Goal: Task Accomplishment & Management: Manage account settings

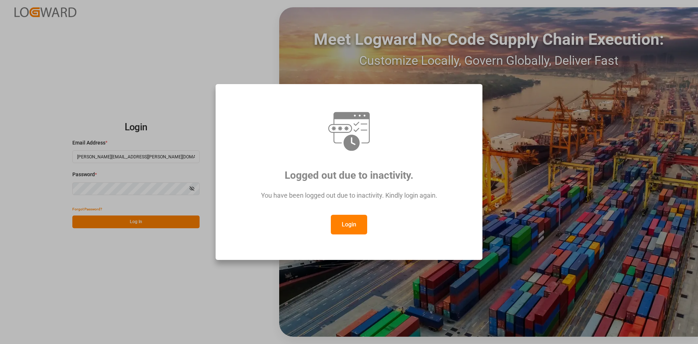
click at [343, 219] on button "Login" at bounding box center [349, 225] width 36 height 20
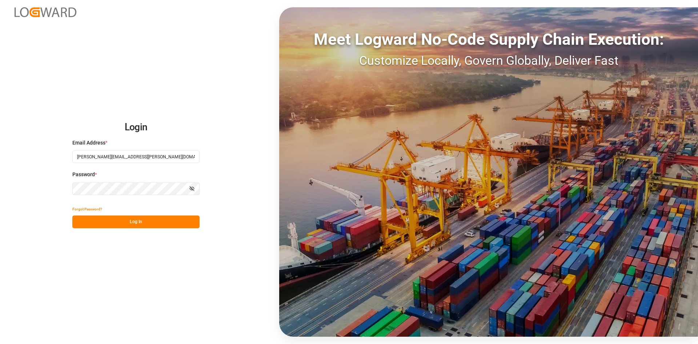
click at [133, 224] on button "Log In" at bounding box center [135, 221] width 127 height 13
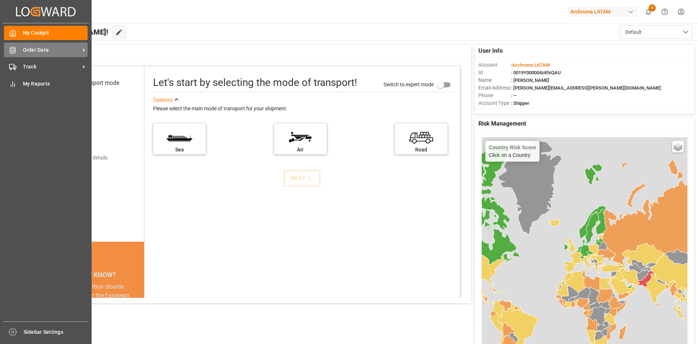
click at [18, 48] on div "Order Data Order Data" at bounding box center [46, 50] width 84 height 14
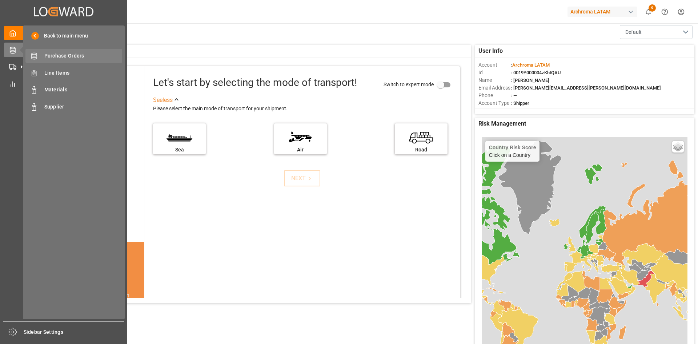
click at [72, 59] on span "Purchase Orders" at bounding box center [83, 56] width 78 height 8
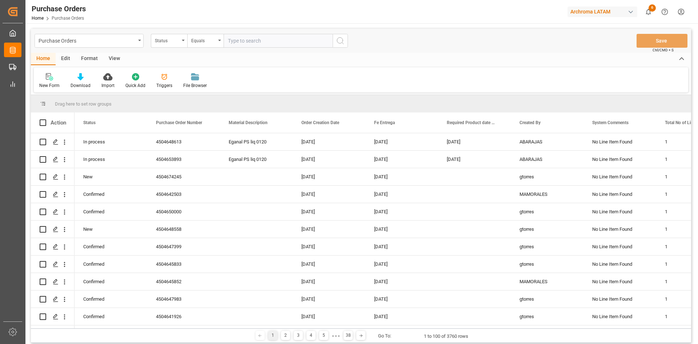
click at [185, 43] on div "Status" at bounding box center [169, 41] width 36 height 14
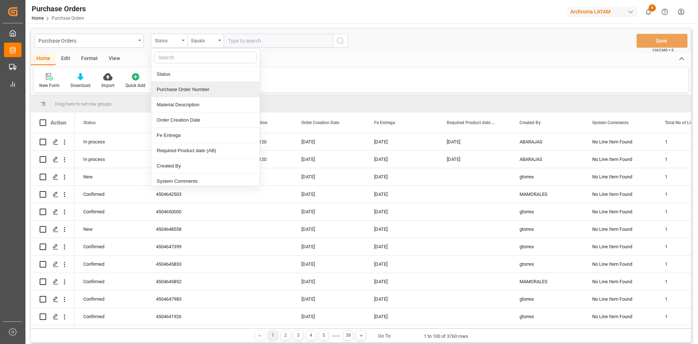
click at [202, 87] on div "Purchase Order Number" at bounding box center [205, 89] width 108 height 15
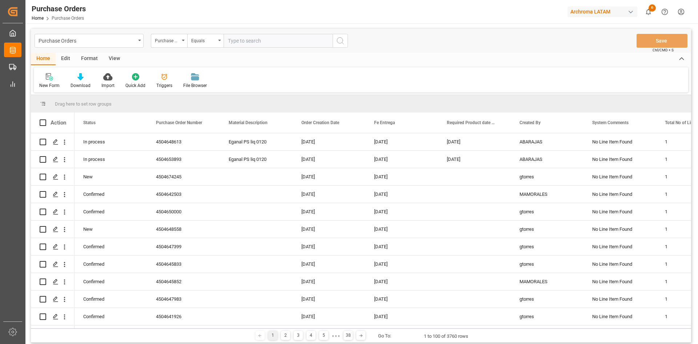
click at [246, 39] on input "text" at bounding box center [278, 41] width 109 height 14
paste input "4504659793"
type input "4504659793"
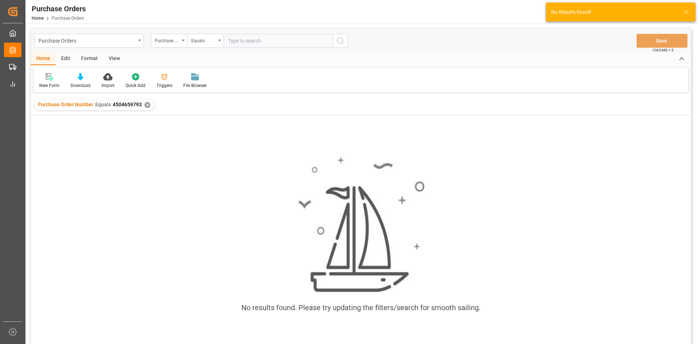
click at [148, 103] on div "✕" at bounding box center [147, 105] width 6 height 6
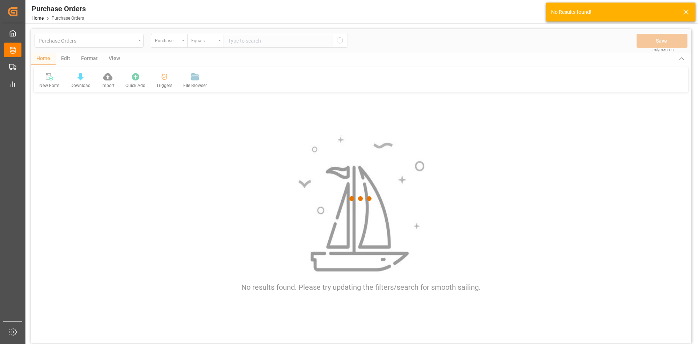
click at [250, 39] on div at bounding box center [361, 198] width 660 height 339
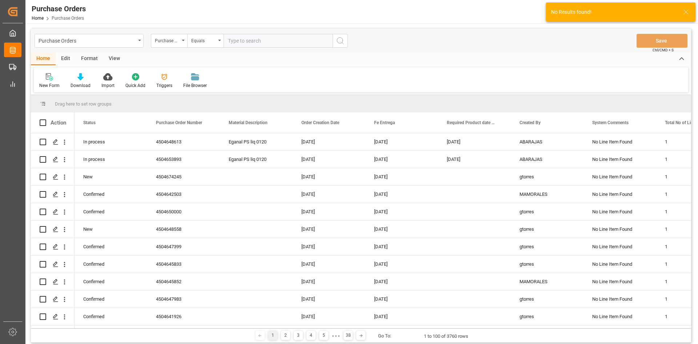
click at [249, 40] on input "text" at bounding box center [278, 41] width 109 height 14
paste input "4504659793"
type input "4504659793"
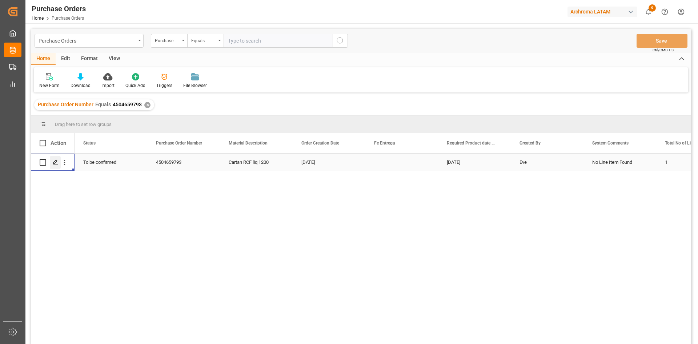
click at [54, 160] on icon "Press SPACE to select this row." at bounding box center [56, 162] width 6 height 6
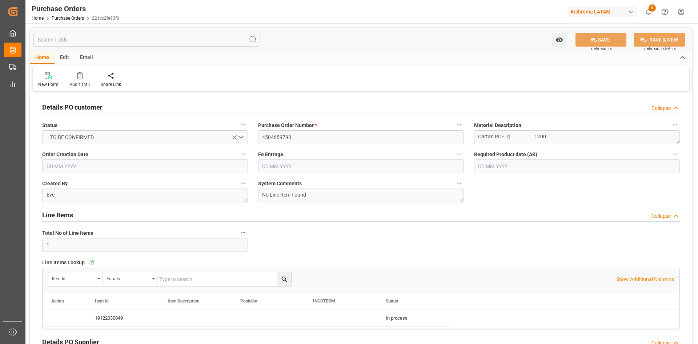
type input "[DATE]"
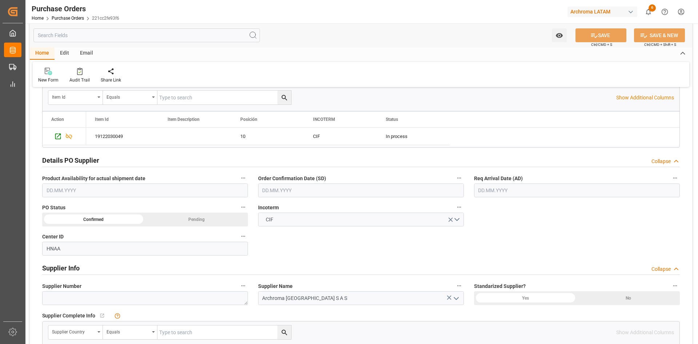
scroll to position [182, 0]
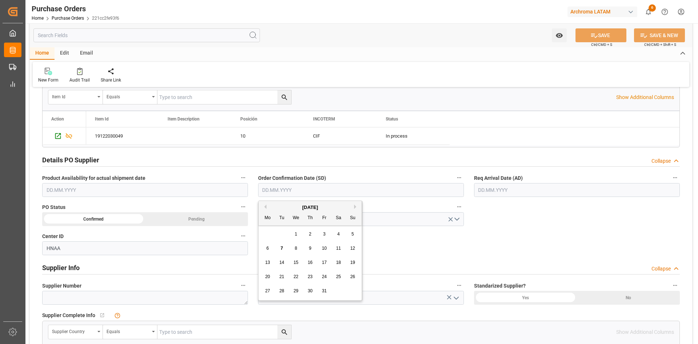
click at [329, 194] on input "text" at bounding box center [361, 190] width 206 height 14
click at [268, 225] on div "Mo Tu We Th Fr Sa Su" at bounding box center [310, 218] width 103 height 14
click at [295, 265] on div "15" at bounding box center [296, 262] width 9 height 9
type input "[DATE]"
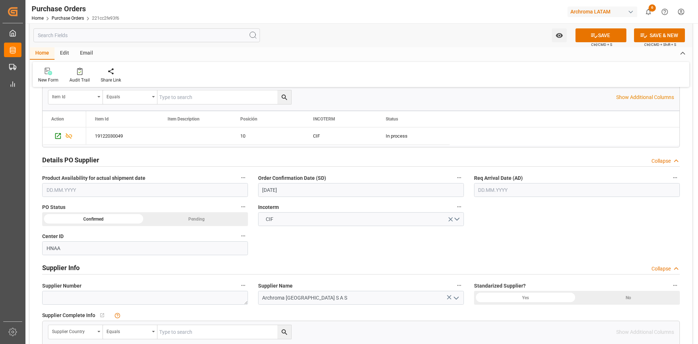
click at [542, 187] on input "text" at bounding box center [577, 190] width 206 height 14
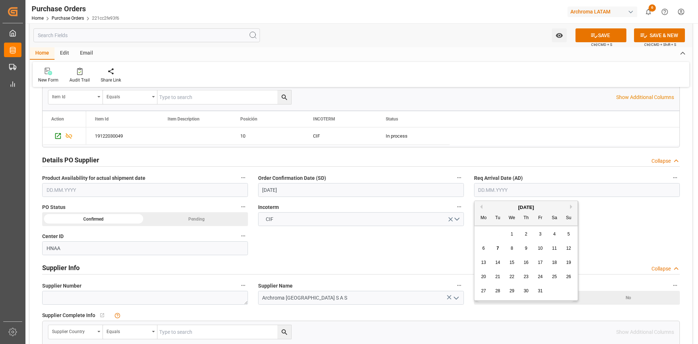
click at [564, 287] on div "27 28 29 30 31 1 2" at bounding box center [526, 291] width 99 height 14
click at [554, 274] on span "25" at bounding box center [554, 276] width 5 height 5
type input "25.10.2025"
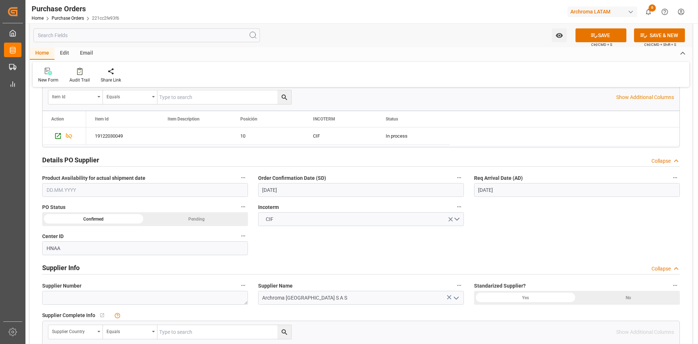
click at [130, 219] on div "Confirmed" at bounding box center [93, 219] width 103 height 14
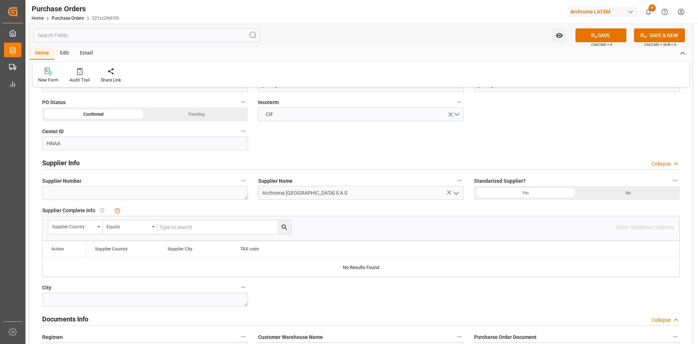
scroll to position [291, 0]
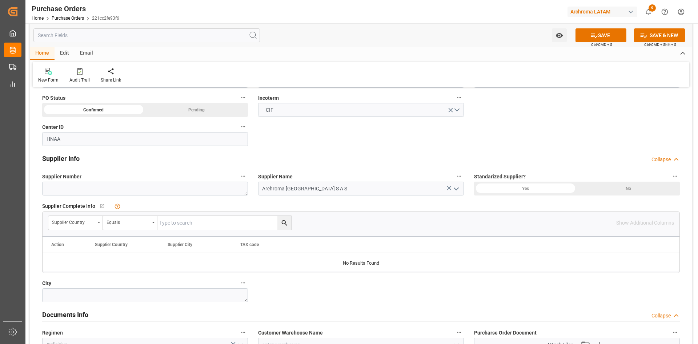
click at [532, 187] on div "Yes" at bounding box center [525, 188] width 103 height 14
click at [353, 192] on input "Archroma Colombia S A S" at bounding box center [361, 188] width 206 height 14
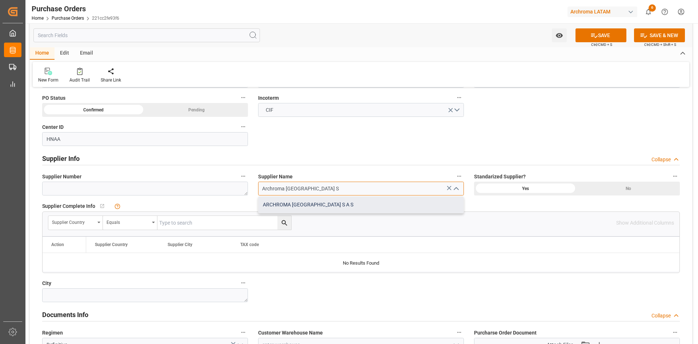
click at [328, 205] on div "ARCHROMA [GEOGRAPHIC_DATA] S A S" at bounding box center [361, 204] width 205 height 16
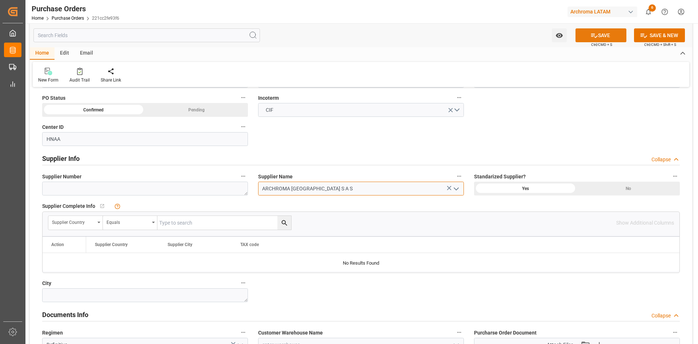
type input "ARCHROMA [GEOGRAPHIC_DATA] S A S"
click at [606, 30] on button "SAVE" at bounding box center [601, 35] width 51 height 14
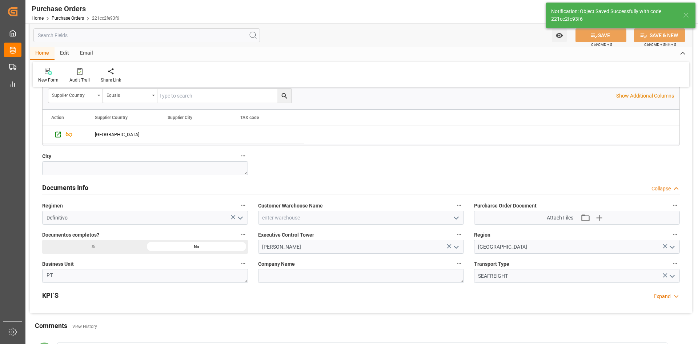
scroll to position [436, 0]
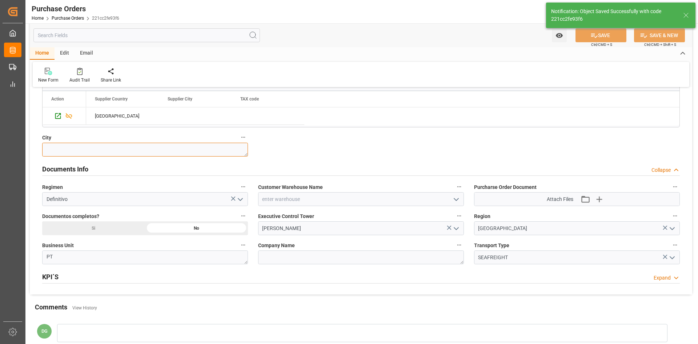
click at [143, 147] on textarea at bounding box center [145, 150] width 206 height 14
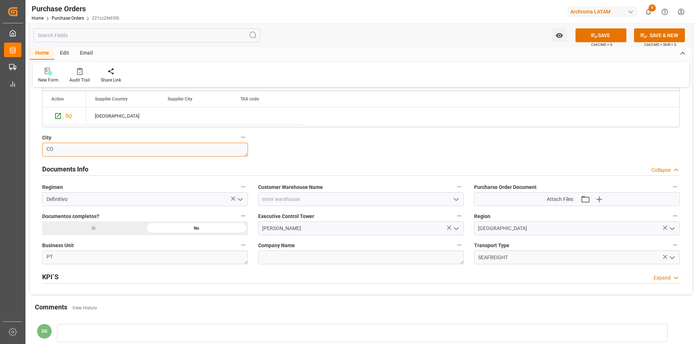
type textarea "C"
click at [458, 201] on icon "open menu" at bounding box center [456, 199] width 9 height 9
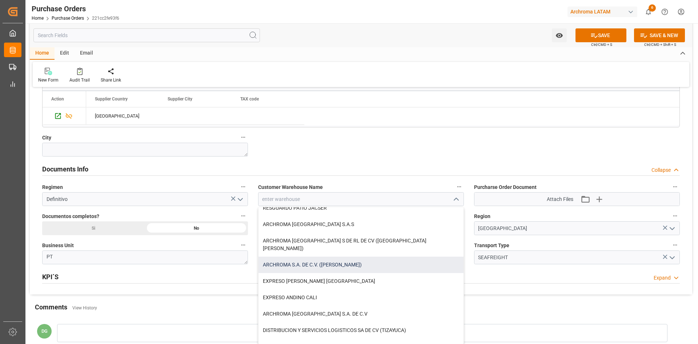
scroll to position [109, 0]
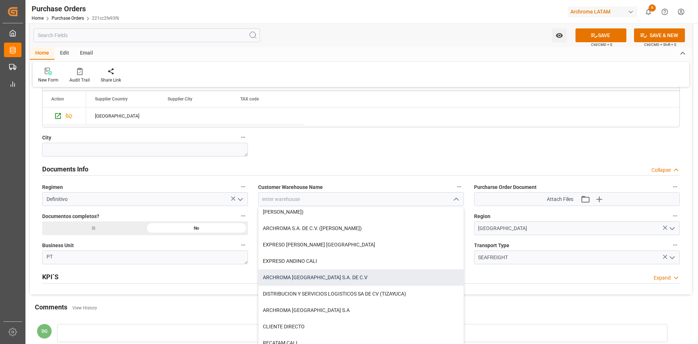
click at [347, 269] on div "ARCHROMA [GEOGRAPHIC_DATA] S.A. DE C.V" at bounding box center [361, 277] width 205 height 16
type input "ARCHROMA [GEOGRAPHIC_DATA] S.A. DE C.V"
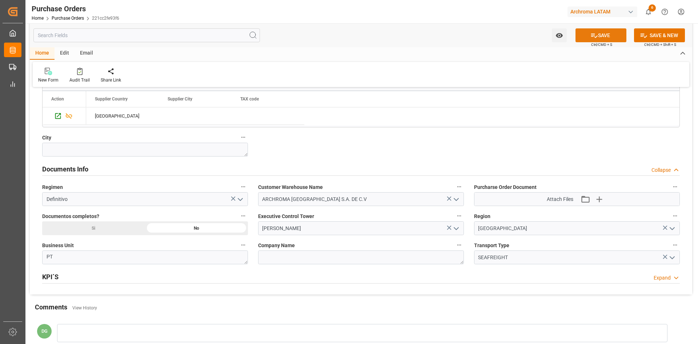
click at [603, 38] on button "SAVE" at bounding box center [601, 35] width 51 height 14
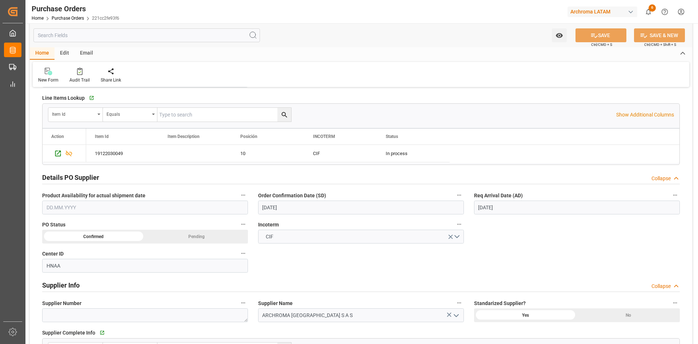
scroll to position [0, 0]
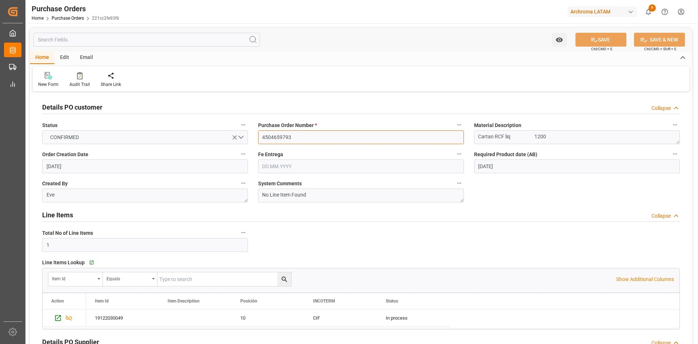
click at [293, 137] on input "4504659793" at bounding box center [361, 137] width 206 height 14
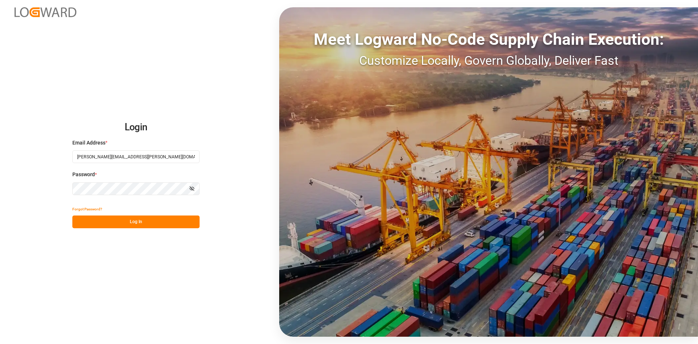
click at [141, 219] on button "Log In" at bounding box center [135, 221] width 127 height 13
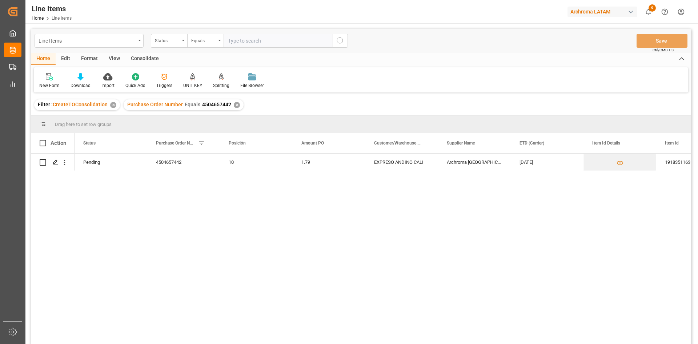
click at [112, 105] on div "✕" at bounding box center [113, 105] width 6 height 6
click at [149, 107] on div "Purchase Order Number Equals 4504657442 ✕" at bounding box center [94, 104] width 120 height 11
click at [147, 105] on div "✕" at bounding box center [147, 105] width 6 height 6
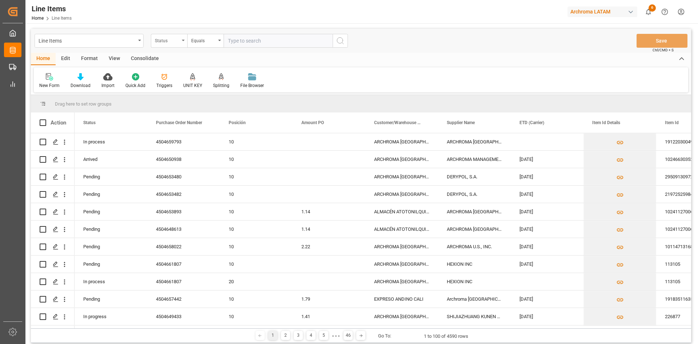
click at [181, 44] on div "Status" at bounding box center [169, 41] width 36 height 14
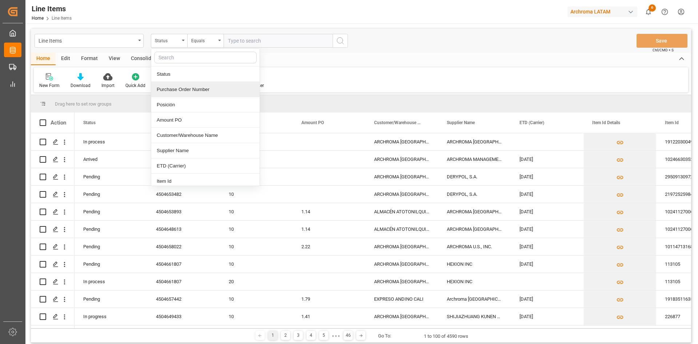
click at [211, 89] on div "Purchase Order Number" at bounding box center [205, 89] width 108 height 15
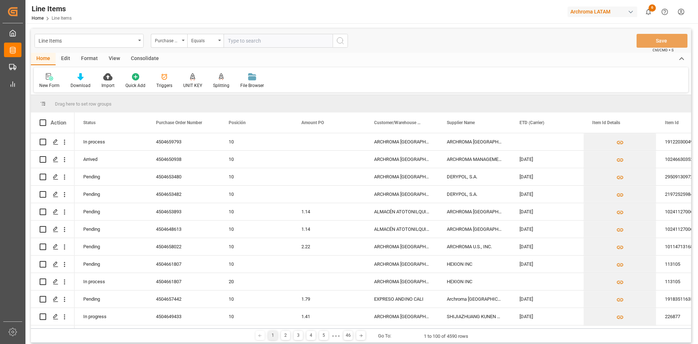
click at [258, 37] on input "text" at bounding box center [278, 41] width 109 height 14
paste input "4504659793"
type input "4504659793"
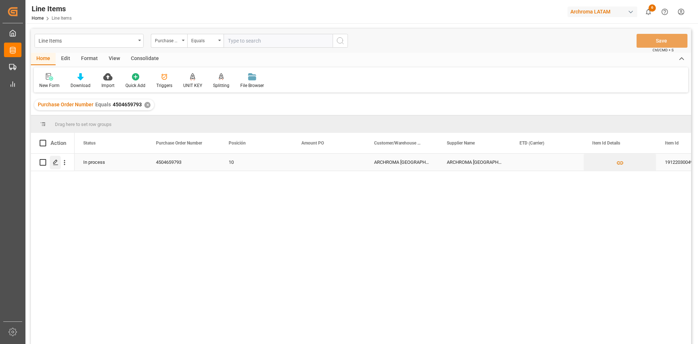
click at [55, 162] on icon "Press SPACE to select this row." at bounding box center [56, 162] width 6 height 6
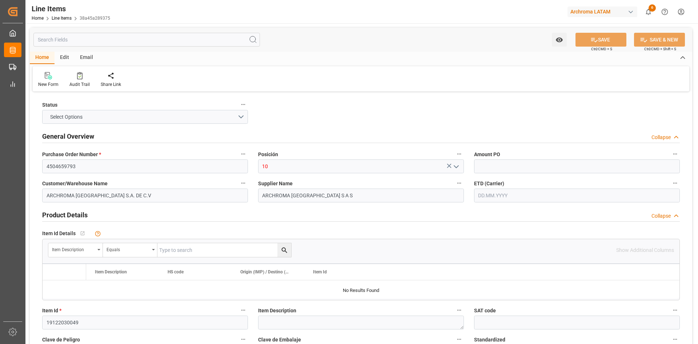
type input "1200"
type input "[DATE] 03:28"
type input "[DATE] 16:31"
type input "[DATE]"
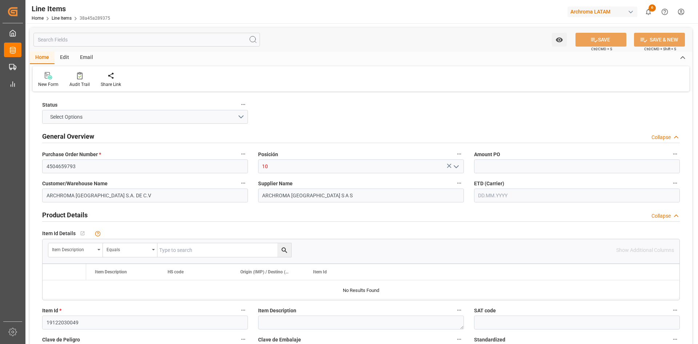
type input "[DATE]"
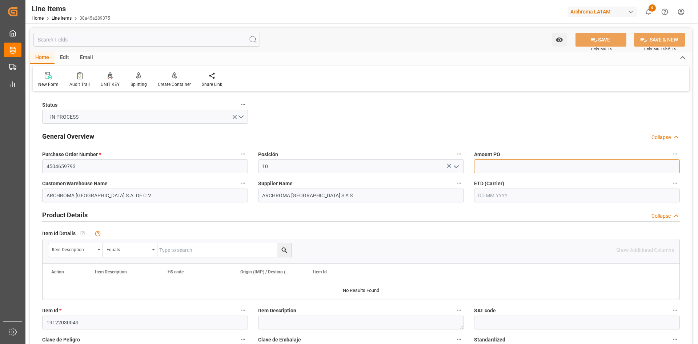
click at [513, 165] on input "text" at bounding box center [577, 166] width 206 height 14
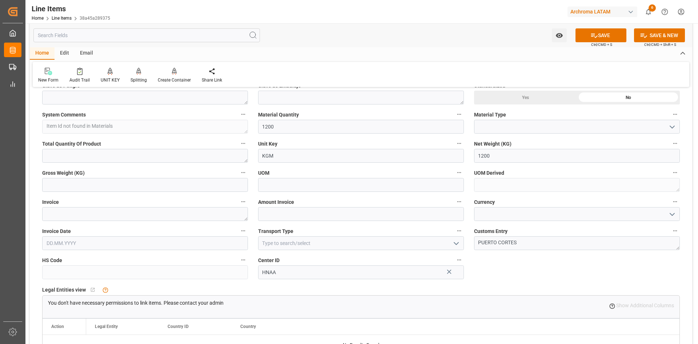
scroll to position [255, 0]
type input "2.46"
click at [121, 215] on textarea at bounding box center [145, 213] width 206 height 14
paste textarea "9830000613"
type textarea "9830000613"
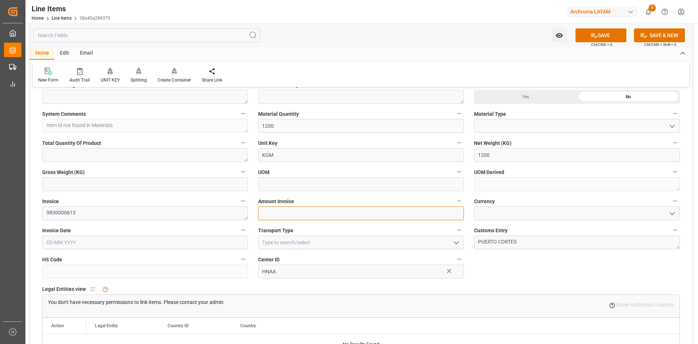
click at [314, 212] on input "text" at bounding box center [361, 213] width 206 height 14
click at [187, 238] on input "text" at bounding box center [145, 242] width 206 height 14
click at [50, 136] on button "Previous Month" at bounding box center [48, 135] width 4 height 4
click at [53, 217] on span "29" at bounding box center [51, 219] width 5 height 5
type input "[DATE]"
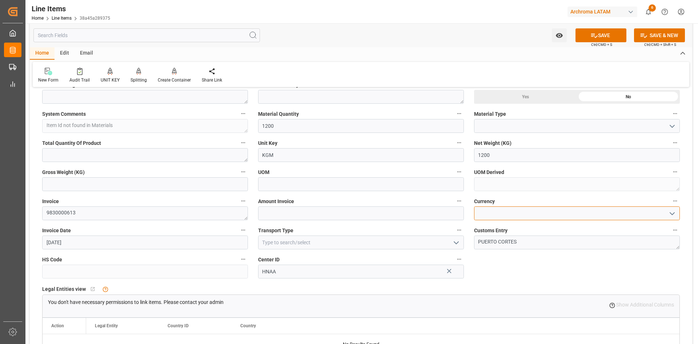
click at [532, 214] on input at bounding box center [577, 213] width 206 height 14
click at [672, 213] on icon "open menu" at bounding box center [672, 213] width 9 height 9
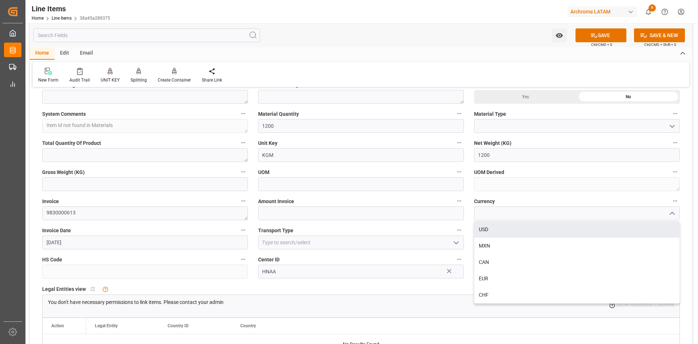
click at [501, 232] on div "USD" at bounding box center [576, 229] width 205 height 16
type input "USD"
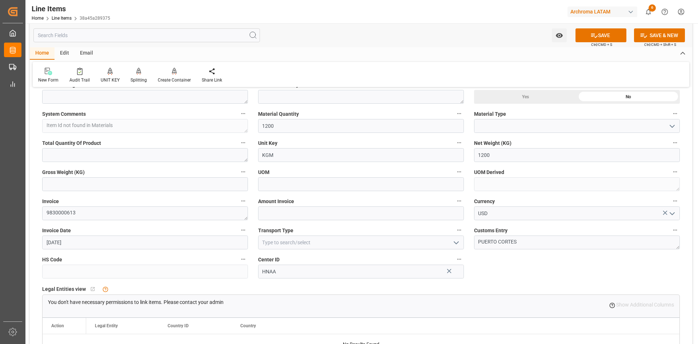
click at [458, 242] on polyline "open menu" at bounding box center [456, 242] width 4 height 2
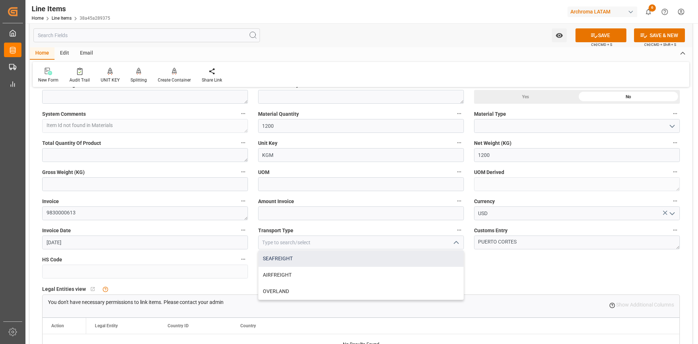
click at [321, 259] on div "SEAFREIGHT" at bounding box center [361, 258] width 205 height 16
type input "SEAFREIGHT"
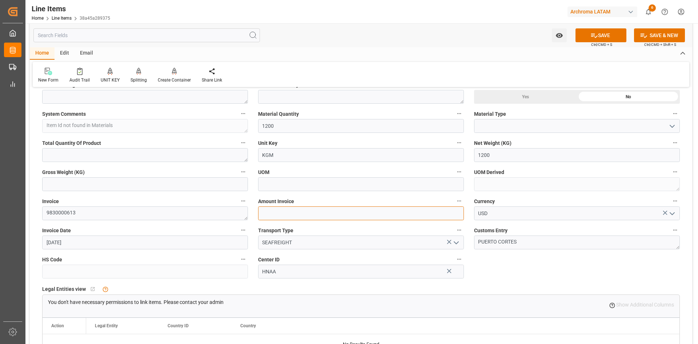
click at [288, 212] on input "text" at bounding box center [361, 213] width 206 height 14
type input "2952"
click at [604, 35] on button "SAVE" at bounding box center [601, 35] width 51 height 14
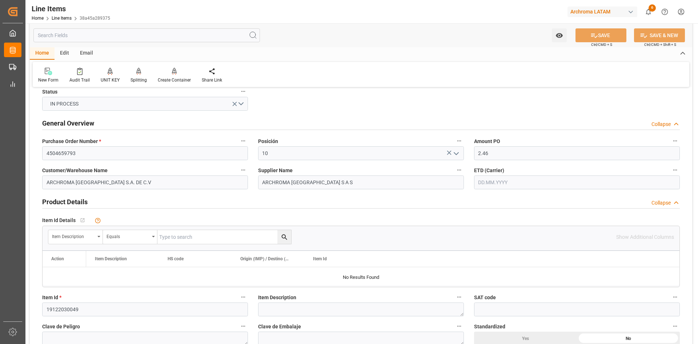
scroll to position [0, 0]
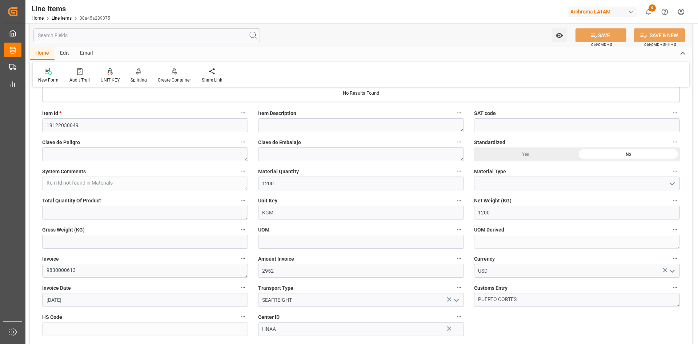
type input "[DATE] 03:30"
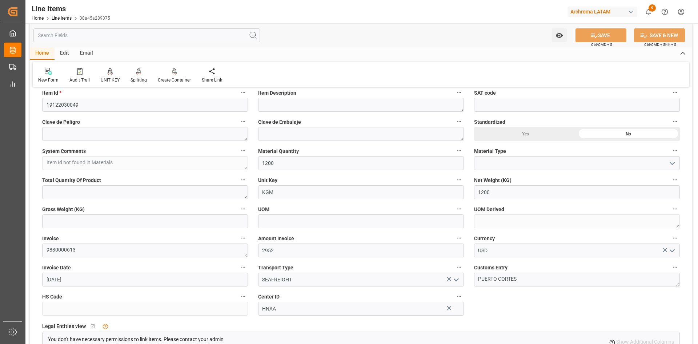
scroll to position [218, 0]
drag, startPoint x: 293, startPoint y: 162, endPoint x: 261, endPoint y: 163, distance: 31.3
click at [261, 163] on input "1200" at bounding box center [361, 162] width 206 height 14
type input "0"
type input "1"
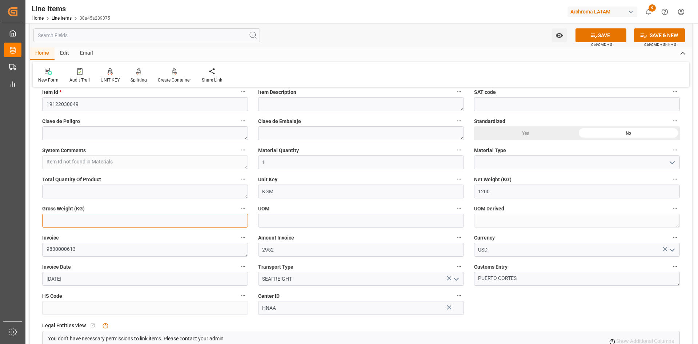
click at [99, 220] on input "text" at bounding box center [145, 220] width 206 height 14
type input "1258"
click at [595, 160] on input at bounding box center [577, 162] width 206 height 14
click at [673, 162] on icon "open menu" at bounding box center [672, 162] width 9 height 9
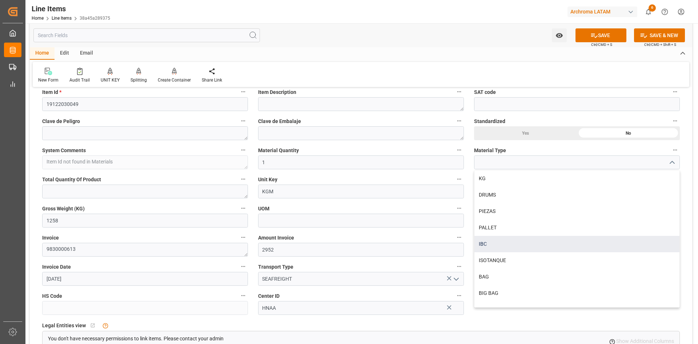
click at [506, 240] on div "IBC" at bounding box center [576, 244] width 205 height 16
type input "IBC"
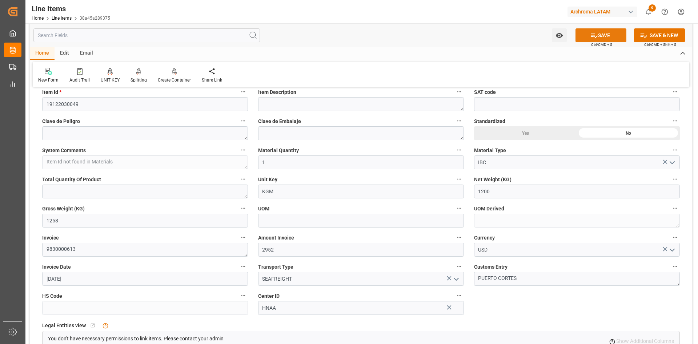
click at [597, 37] on button "SAVE" at bounding box center [601, 35] width 51 height 14
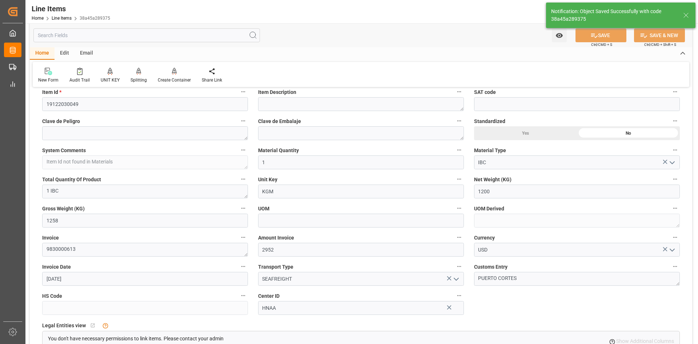
type textarea "1 IBC"
type input "[DATE] 03:31"
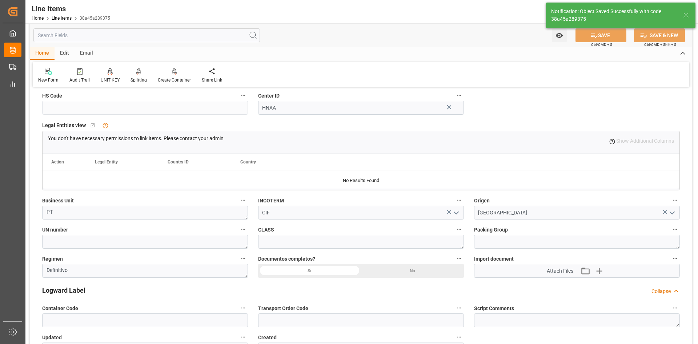
scroll to position [436, 0]
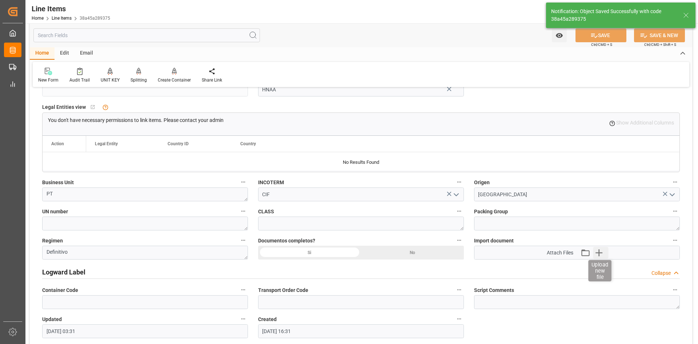
click at [594, 253] on icon "button" at bounding box center [599, 253] width 12 height 12
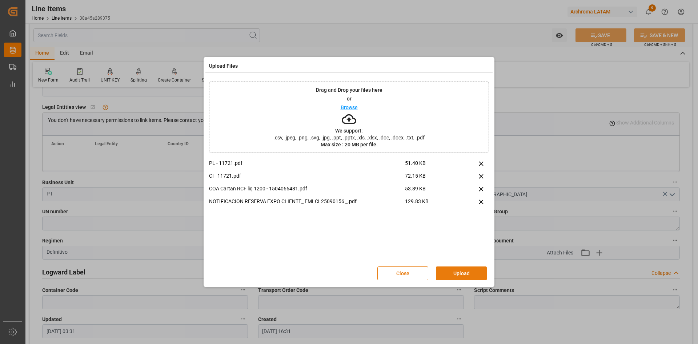
click at [467, 276] on button "Upload" at bounding box center [461, 273] width 51 height 14
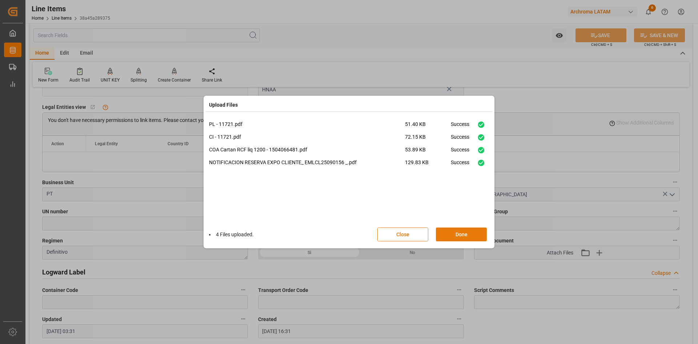
click at [455, 232] on button "Done" at bounding box center [461, 234] width 51 height 14
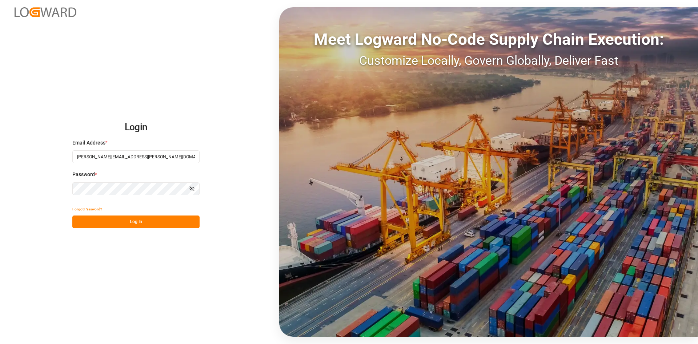
click at [135, 217] on button "Log In" at bounding box center [135, 221] width 127 height 13
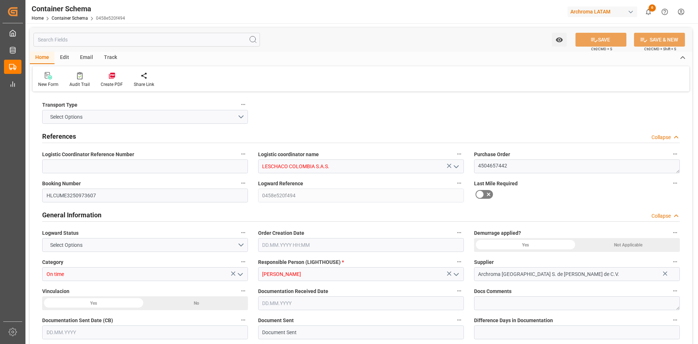
type input "1"
type input "18620"
type input "20016.5"
type input "Hapag Lloyd"
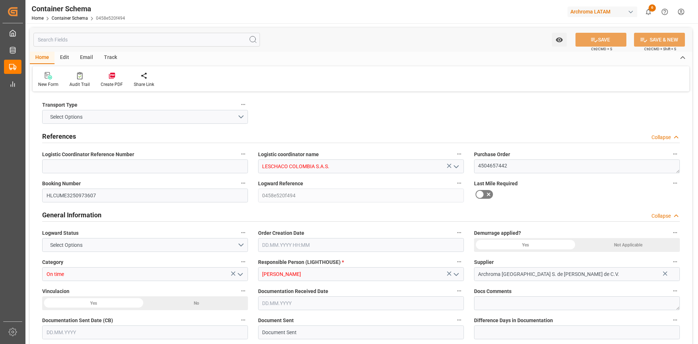
type input "Hapag Lloyd Aktiengesellschaft"
type input "MXZLO"
type input "COBUN"
type input "9685322"
type input "0"
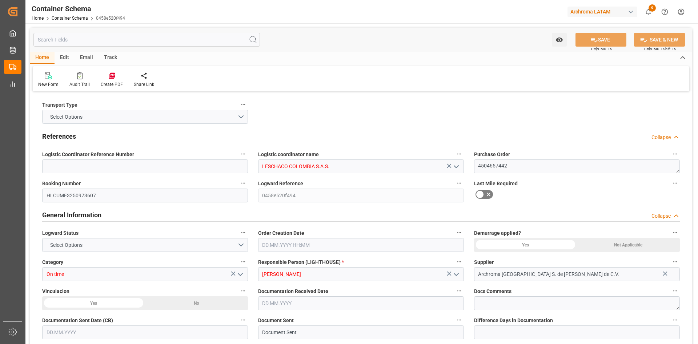
type input "07.10.2025 00:00"
type input "[DATE]"
type input "07.10.2025 21:34"
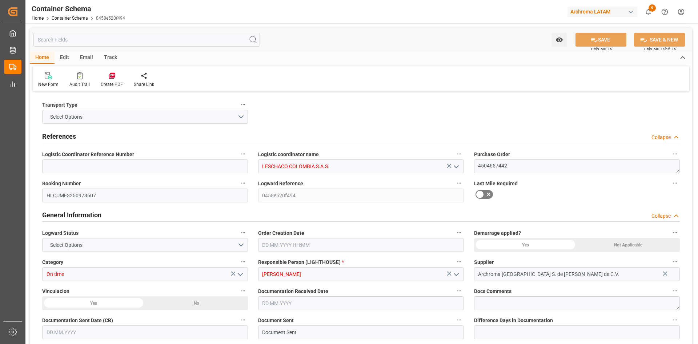
type input "07.10.2025 20:06"
type input "[DATE]"
